Goal: Transaction & Acquisition: Purchase product/service

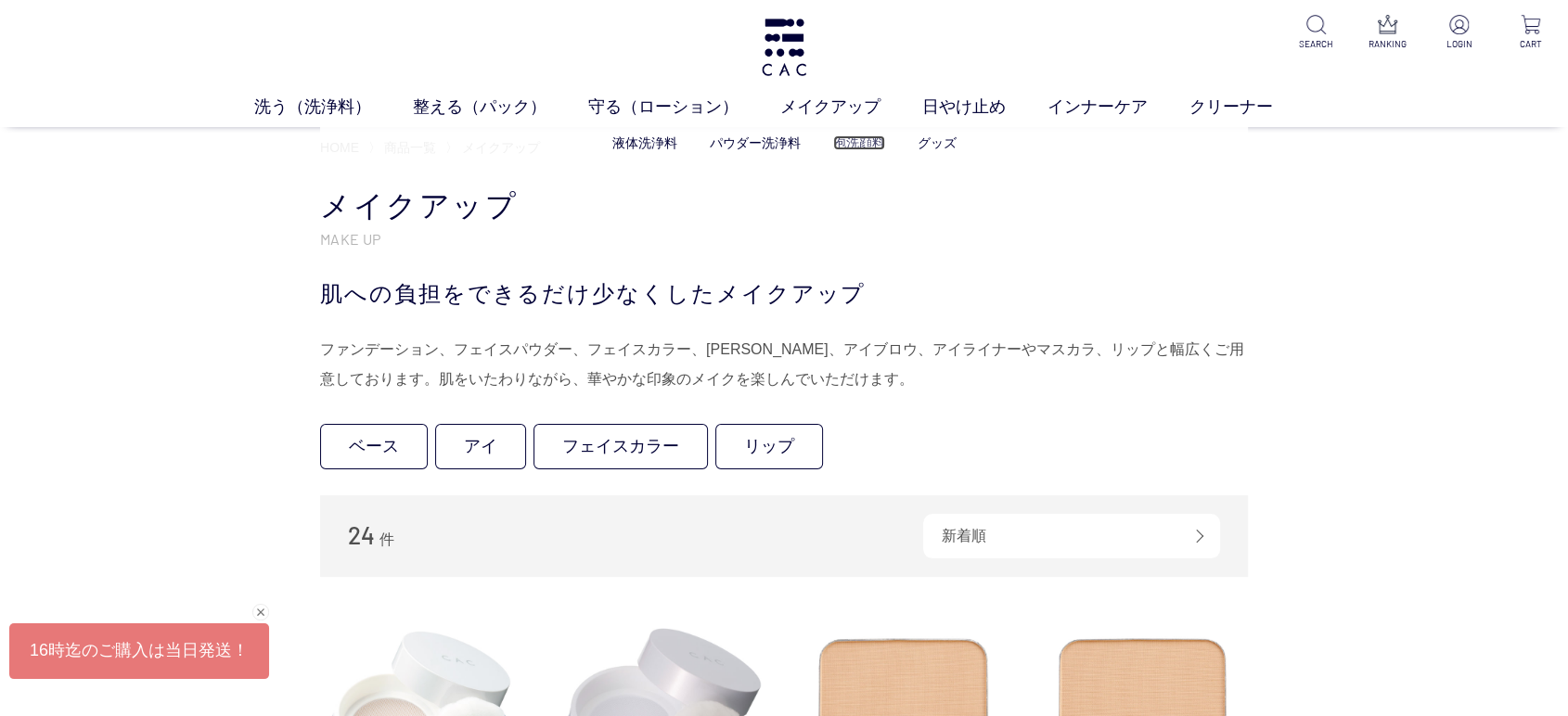
click at [877, 145] on link "泡洗顔料" at bounding box center [859, 143] width 52 height 15
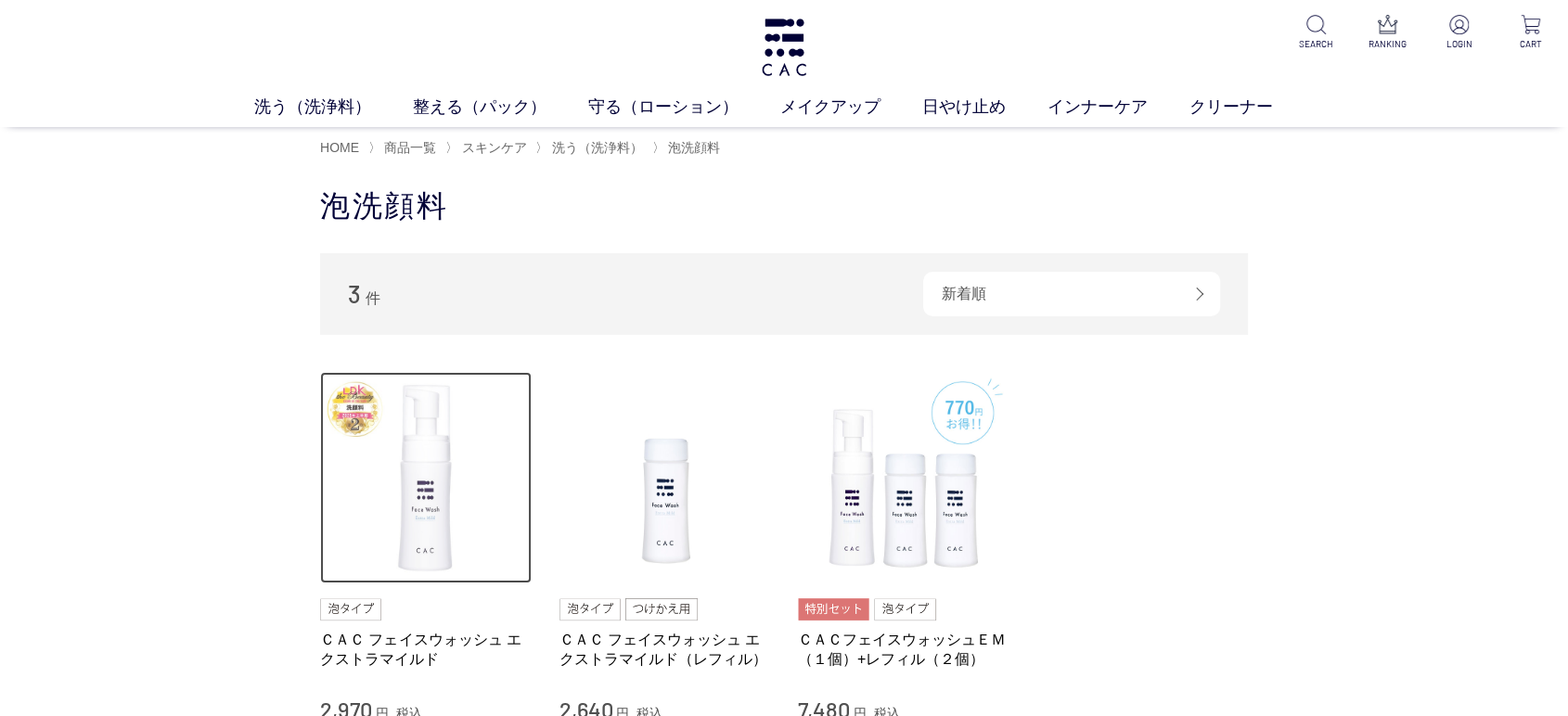
click at [451, 510] on img at bounding box center [426, 478] width 212 height 212
